Goal: Transaction & Acquisition: Purchase product/service

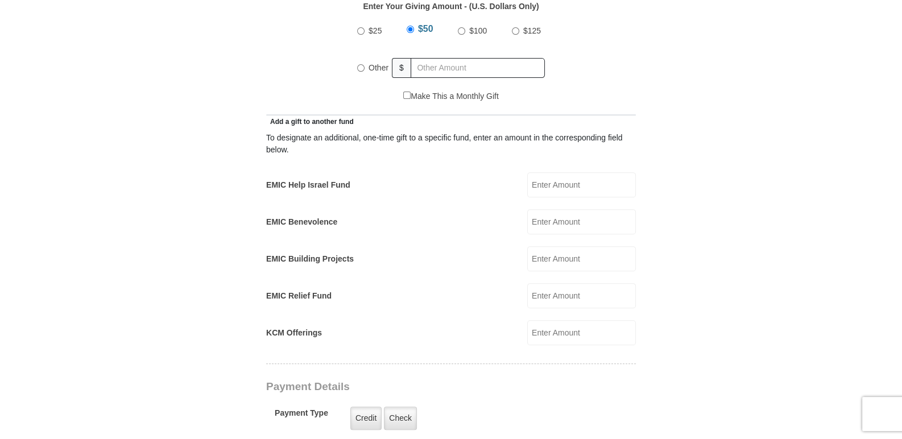
scroll to position [568, 0]
click at [539, 172] on input "EMIC Help Israel Fund" at bounding box center [581, 184] width 109 height 25
type input "1000.00"
click at [544, 209] on input "EMIC Benevolence" at bounding box center [581, 221] width 109 height 25
type input "1000.00"
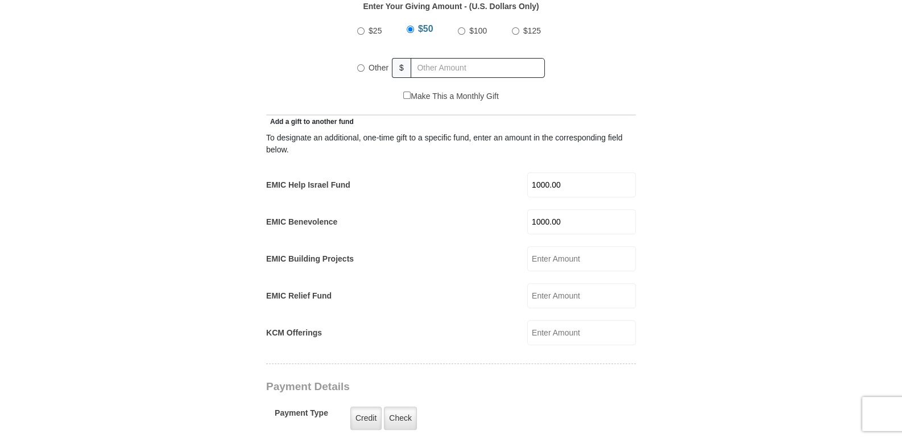
click at [360, 64] on input "Other" at bounding box center [360, 67] width 7 height 7
radio input "true"
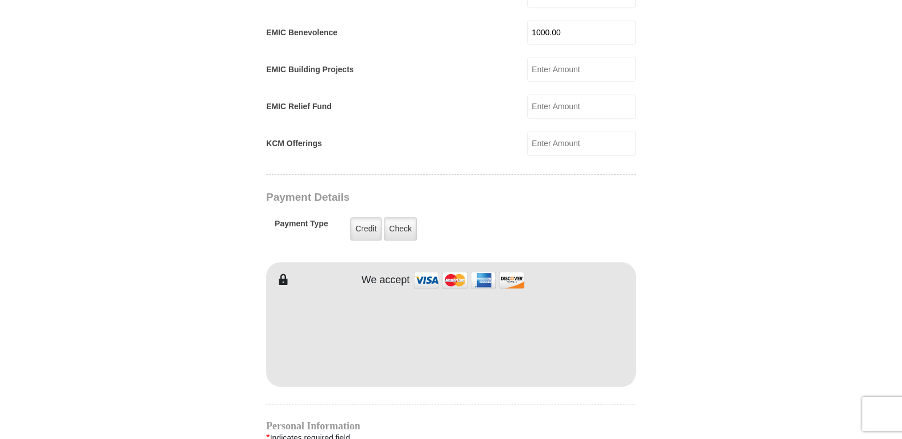
scroll to position [947, 0]
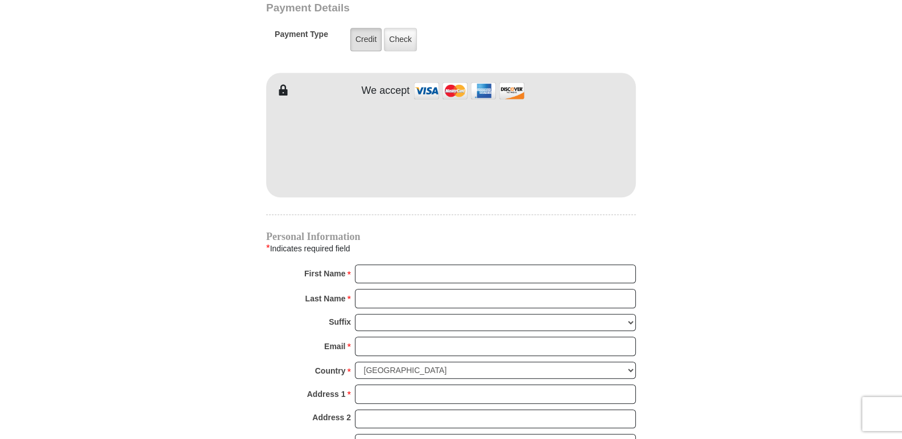
click at [368, 28] on label "Credit" at bounding box center [365, 39] width 31 height 23
click at [0, 0] on input "Credit" at bounding box center [0, 0] width 0 height 0
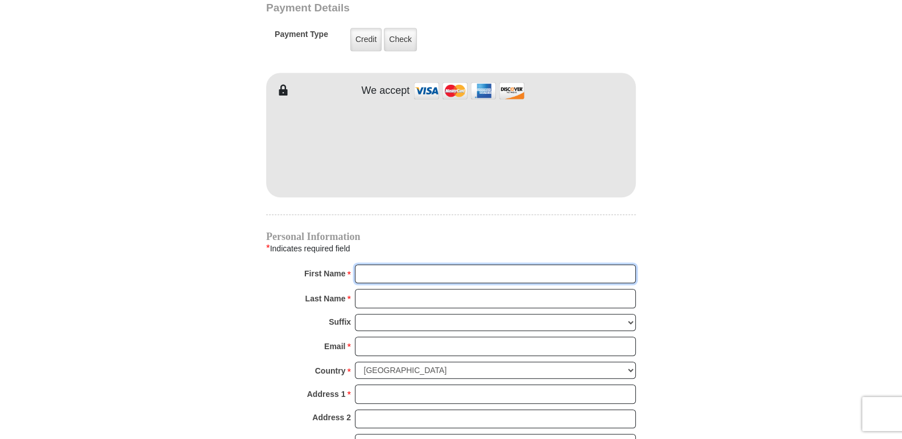
click at [367, 264] on input "First Name *" at bounding box center [495, 273] width 281 height 19
type input "[GEOGRAPHIC_DATA]"
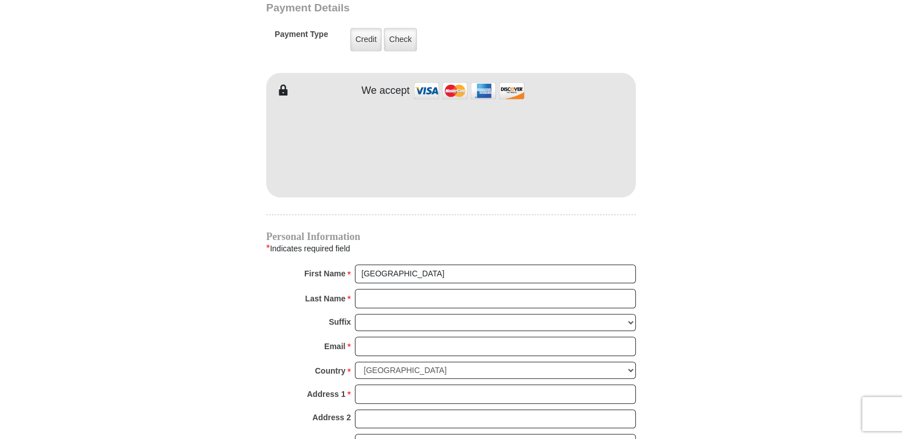
type input "11553 Gun Fight Lan"
type input "[PERSON_NAME]"
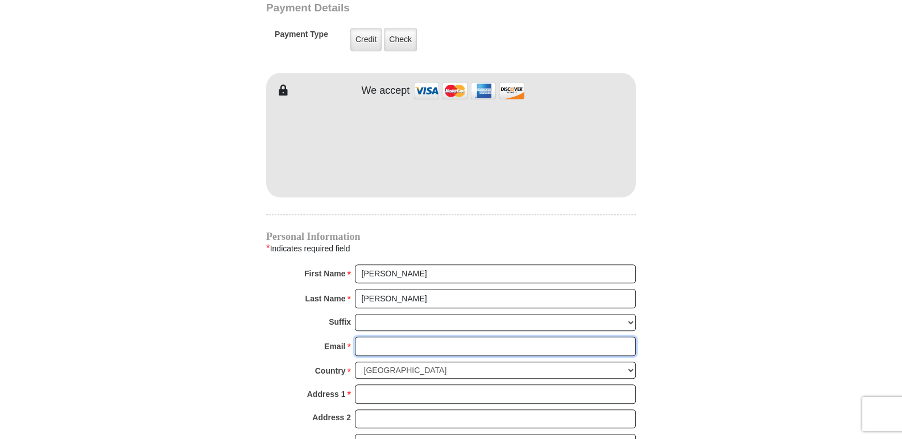
type input "[EMAIL_ADDRESS][DOMAIN_NAME]"
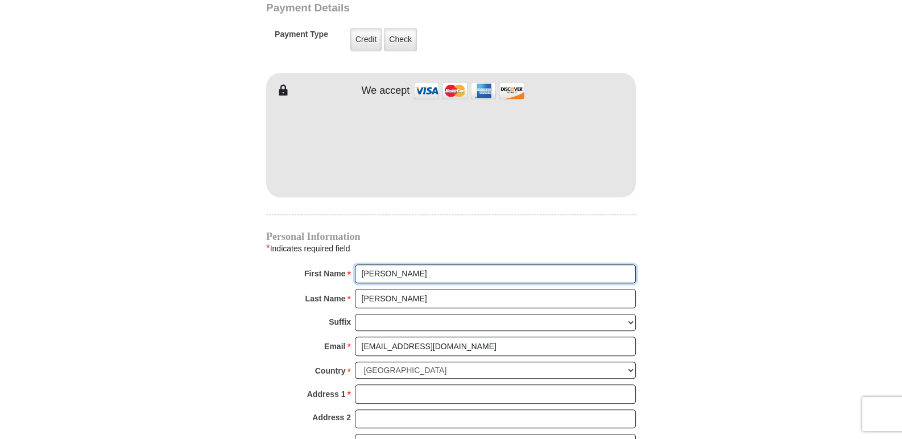
type input "11553 Gun Fight Lan"
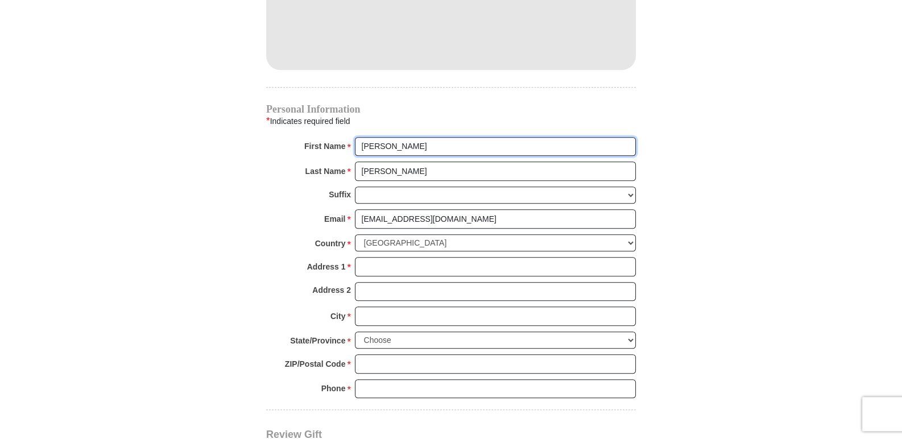
scroll to position [1137, 0]
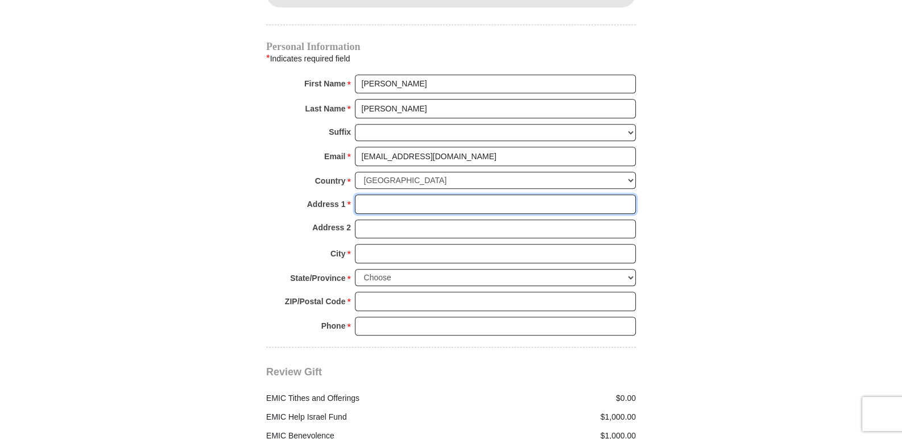
click at [366, 194] on input "Address 1 *" at bounding box center [495, 203] width 281 height 19
type input "[STREET_ADDRESS]"
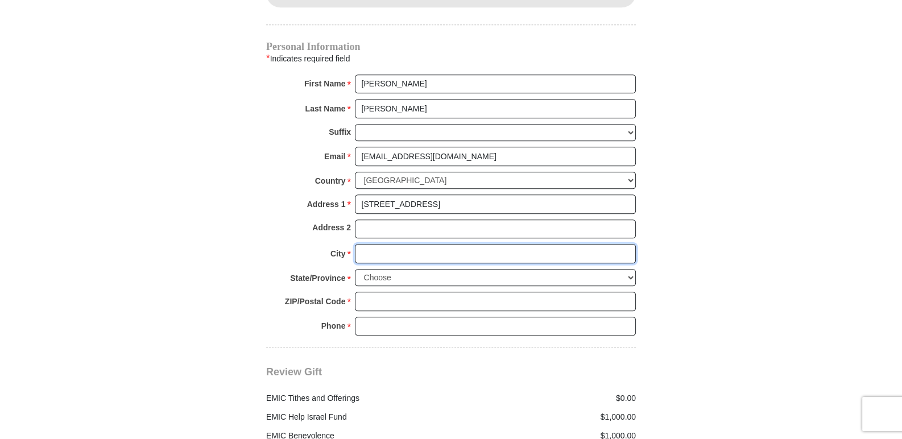
type input "Austin"
select select "[GEOGRAPHIC_DATA]"
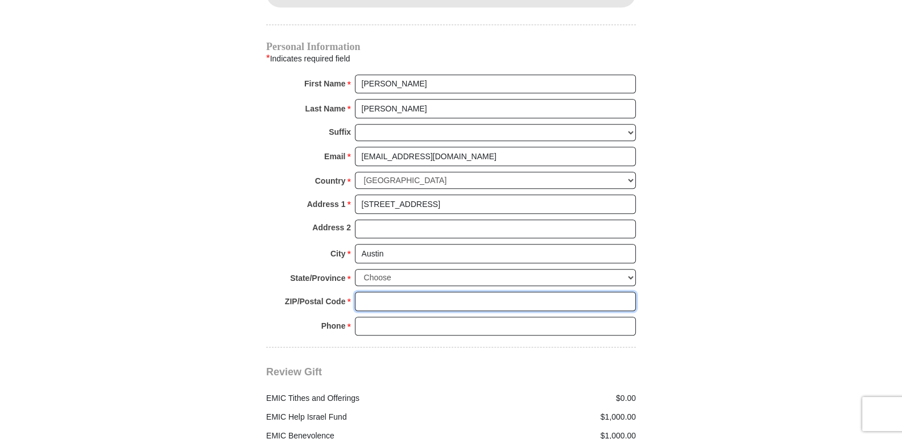
type input "78748"
type input "5124158007"
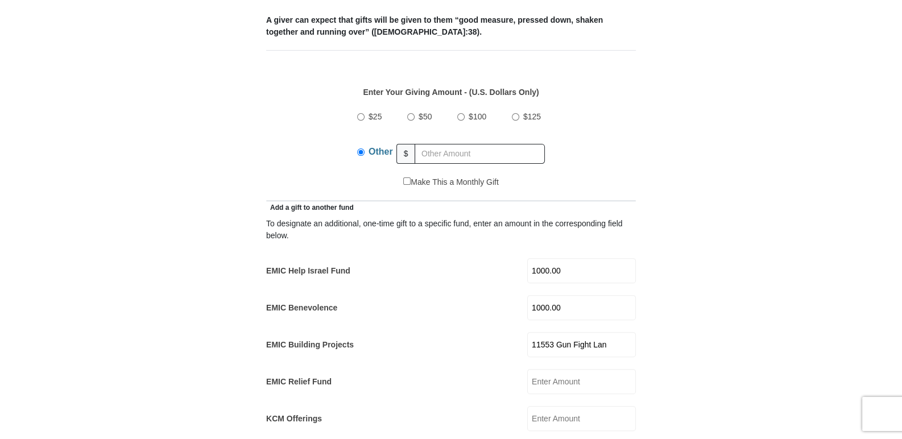
scroll to position [568, 0]
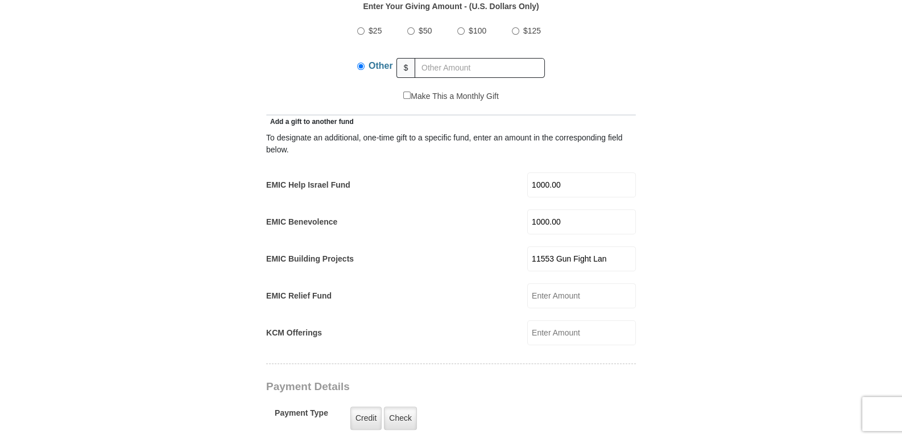
drag, startPoint x: 615, startPoint y: 244, endPoint x: 512, endPoint y: 240, distance: 103.0
click at [527, 246] on input "11553 Gun Fight Lan" at bounding box center [581, 258] width 109 height 25
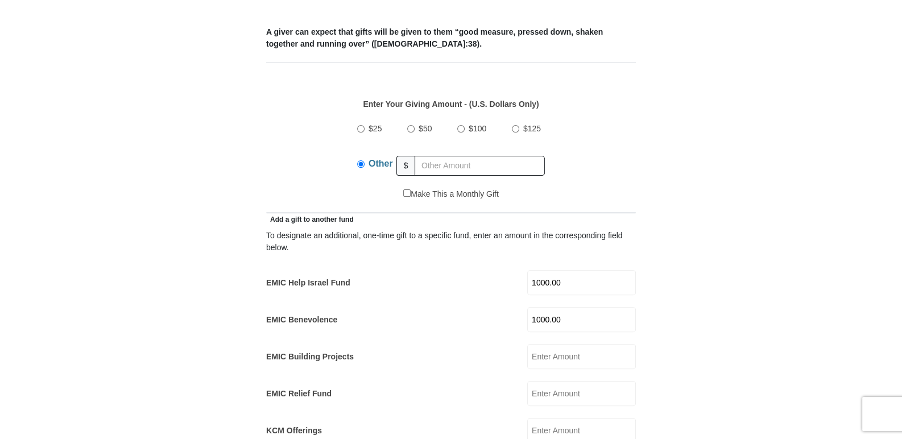
scroll to position [379, 0]
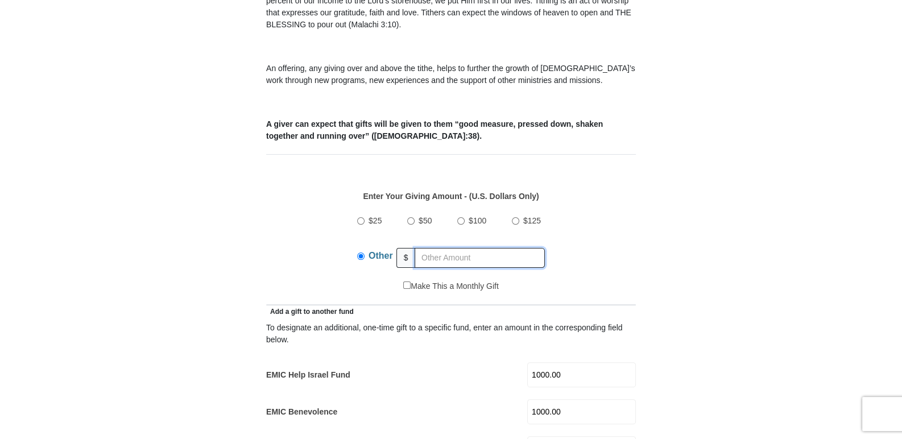
click at [428, 248] on input "text" at bounding box center [479, 258] width 130 height 20
type input "1000.00"
click at [562, 399] on input "1000.00" at bounding box center [581, 411] width 109 height 25
type input "1"
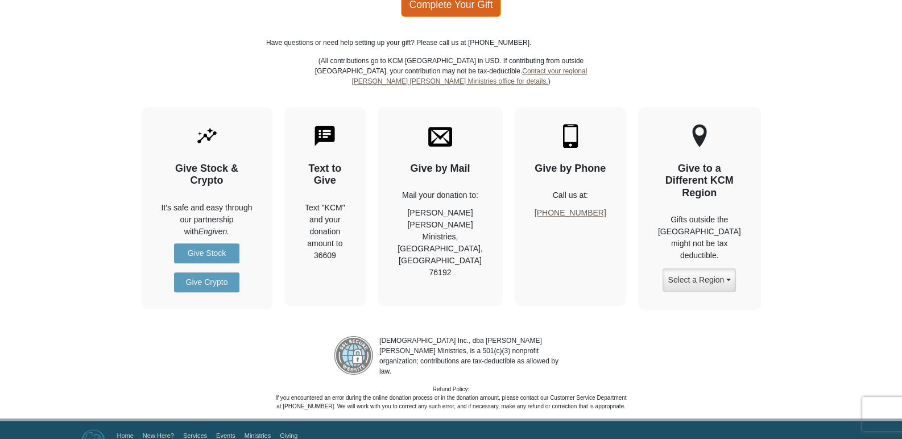
scroll to position [1431, 0]
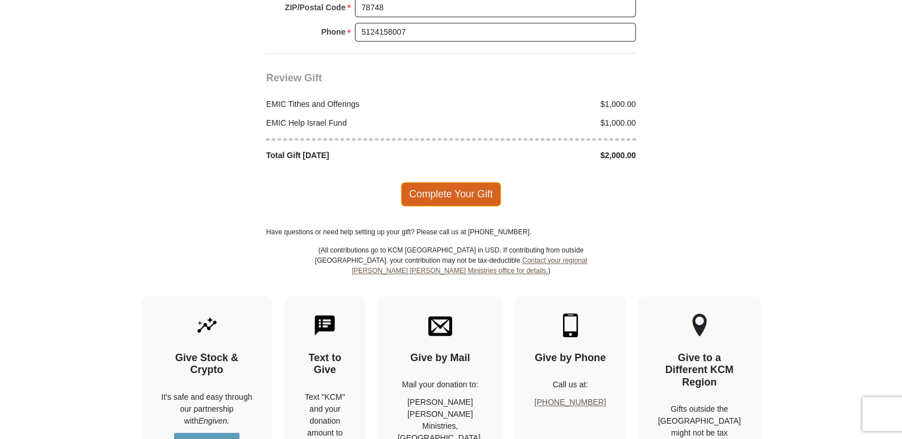
click at [469, 182] on span "Complete Your Gift" at bounding box center [451, 194] width 101 height 24
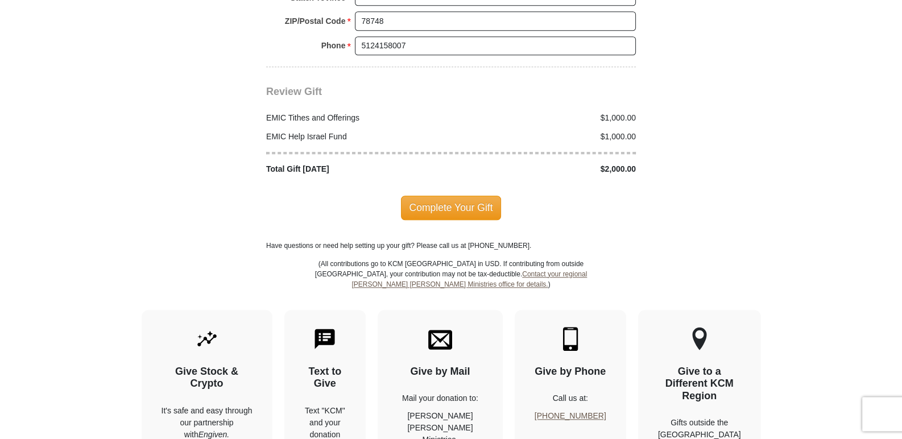
scroll to position [1495, 0]
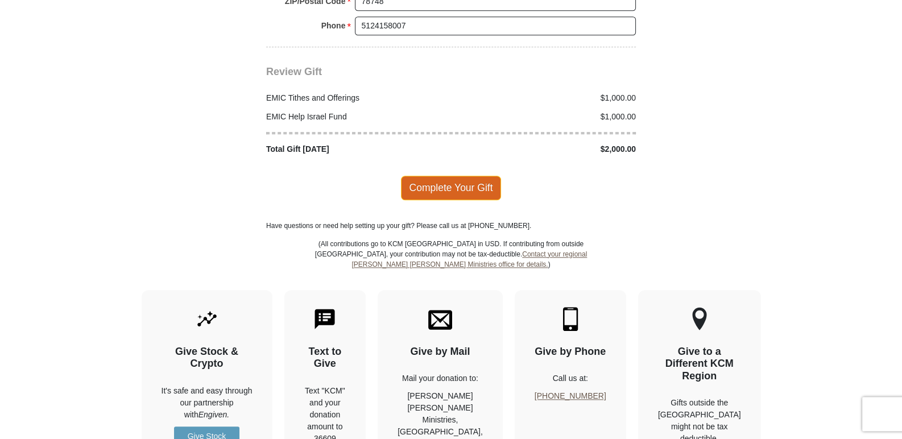
click at [466, 176] on span "Complete Your Gift" at bounding box center [451, 188] width 101 height 24
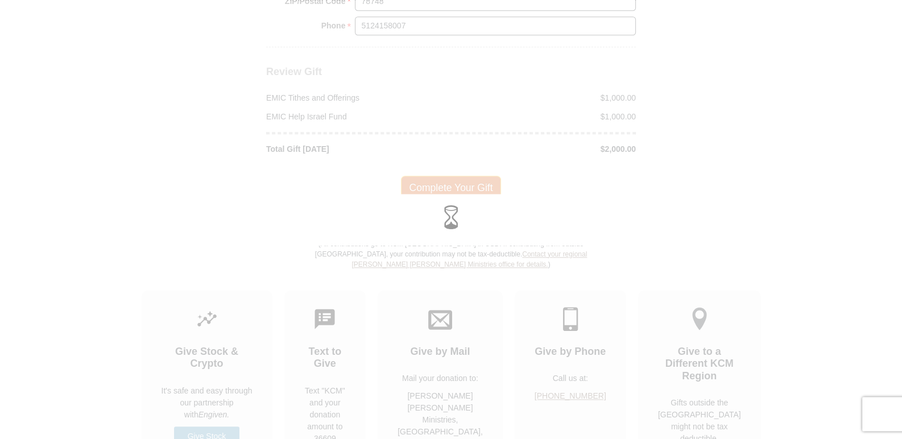
scroll to position [1438, 0]
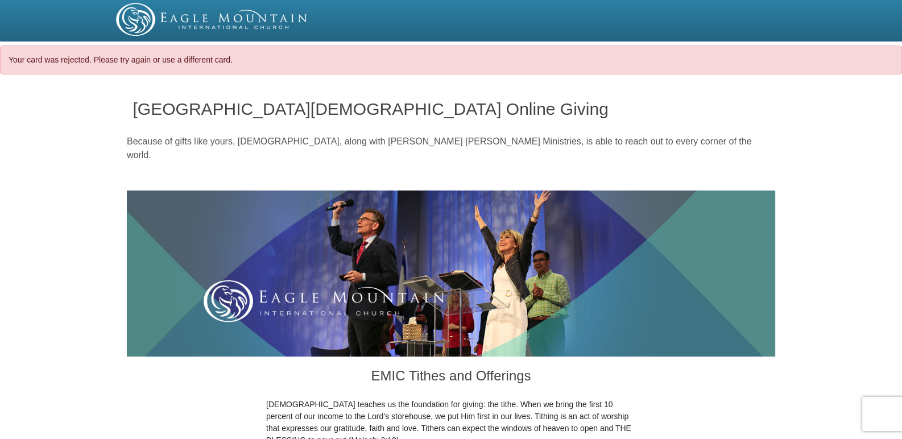
select select "[GEOGRAPHIC_DATA]"
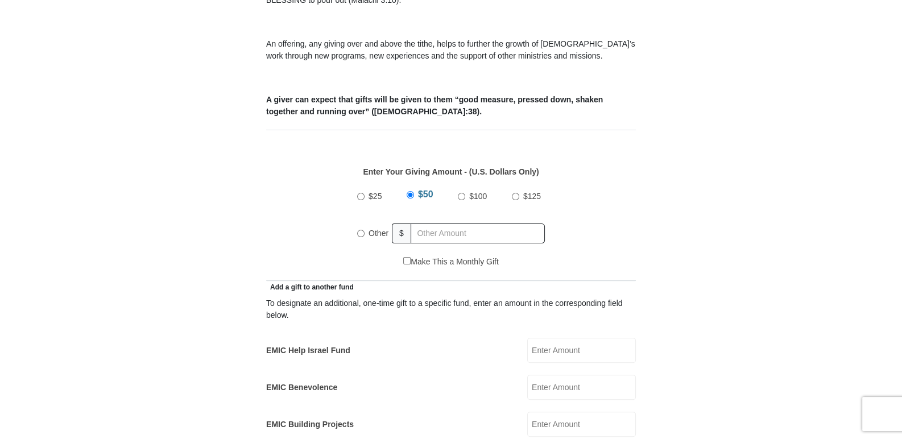
scroll to position [379, 0]
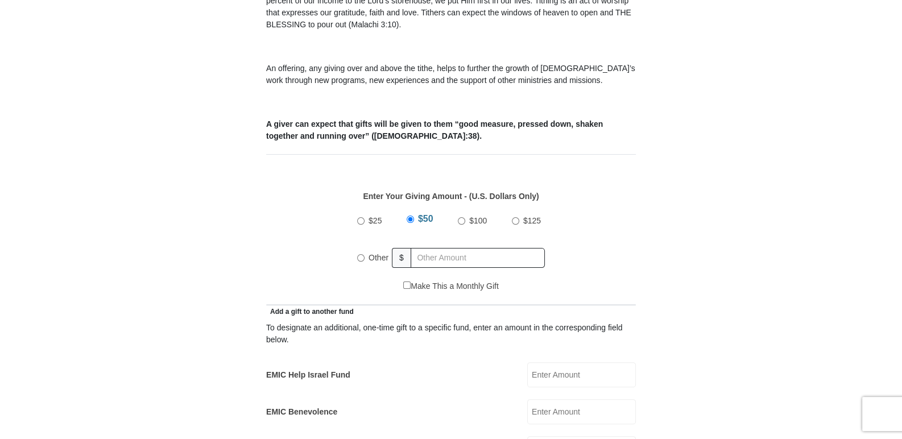
click at [362, 254] on input "Other" at bounding box center [360, 257] width 7 height 7
radio input "true"
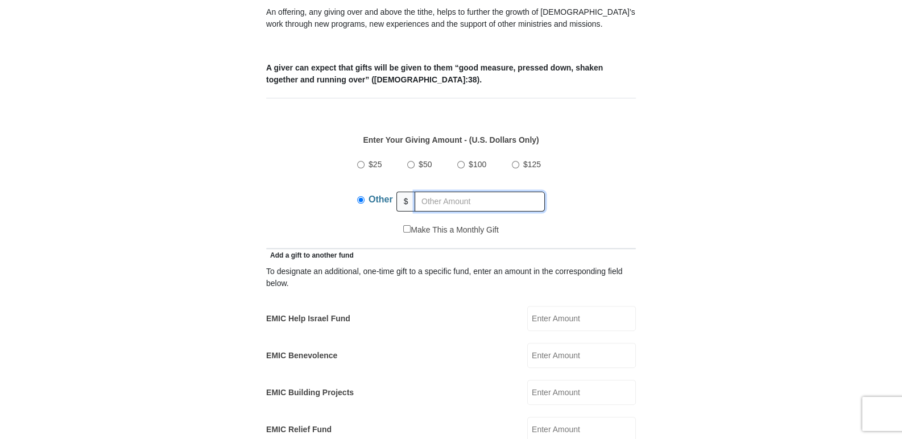
scroll to position [189, 0]
